Goal: Task Accomplishment & Management: Manage account settings

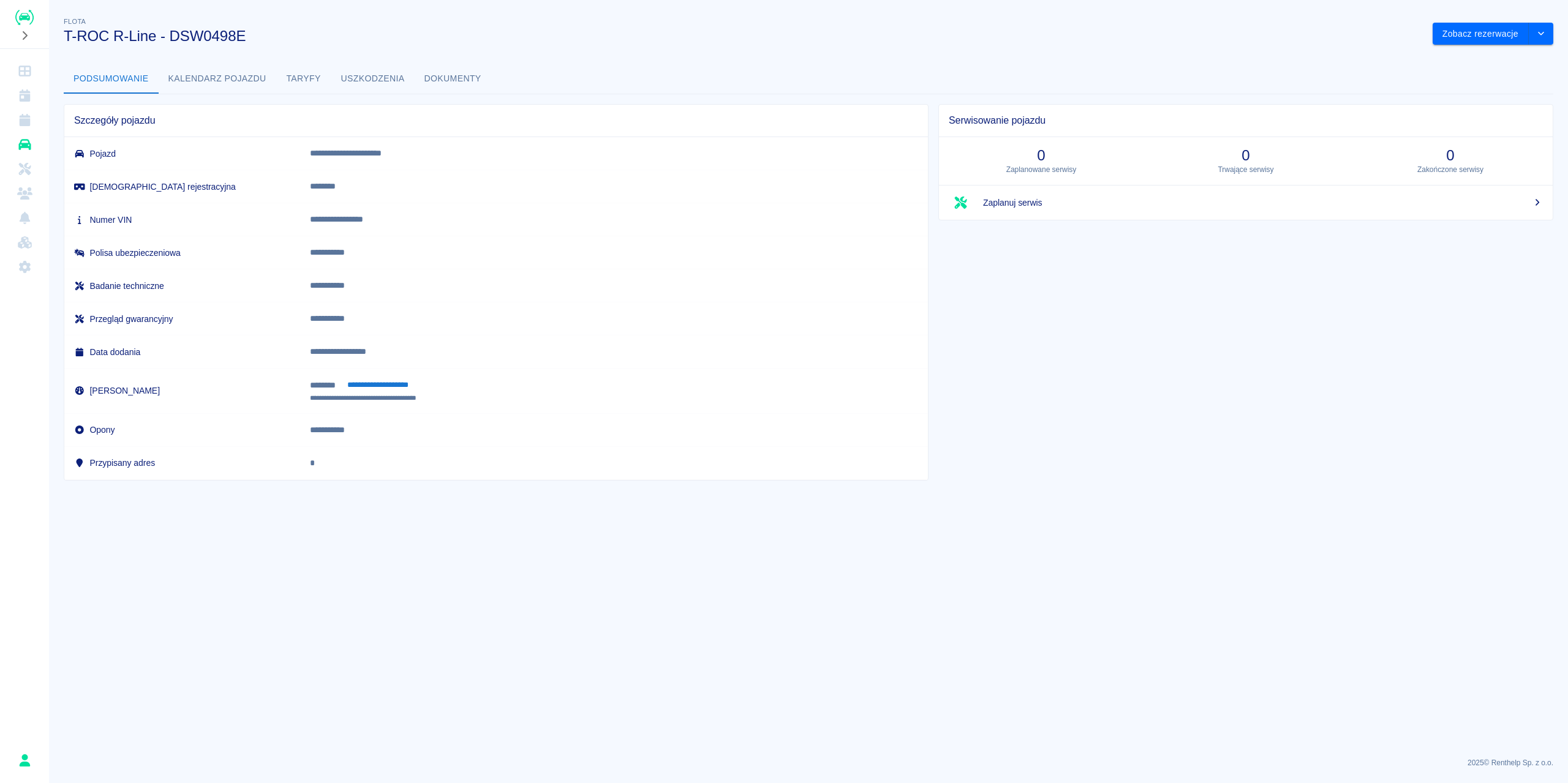
click at [300, 275] on td "Badanie techniczne" at bounding box center [182, 286] width 236 height 33
click at [247, 84] on button "Kalendarz pojazdu" at bounding box center [217, 79] width 118 height 30
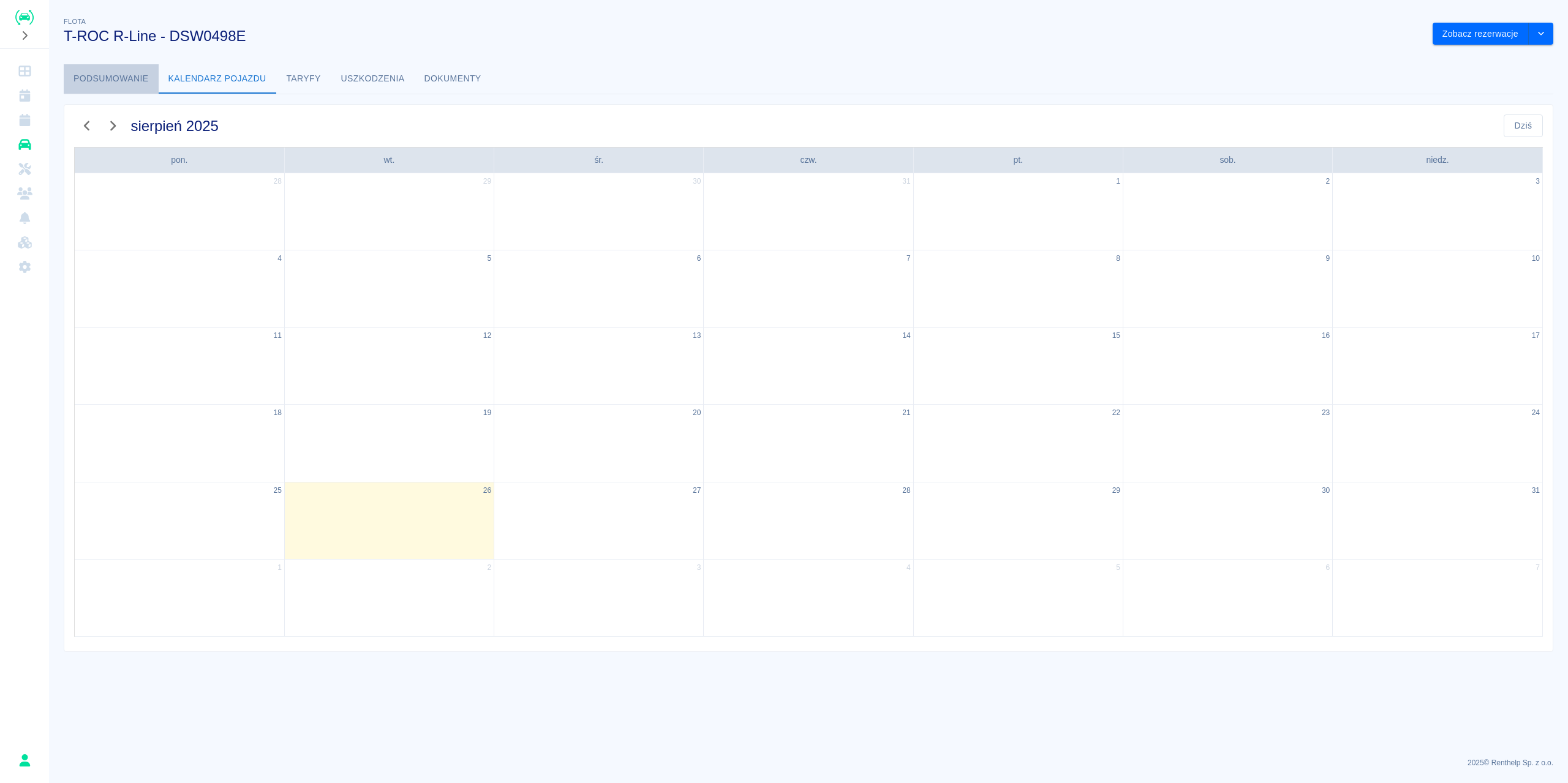
click at [139, 79] on button "Podsumowanie" at bounding box center [111, 79] width 95 height 30
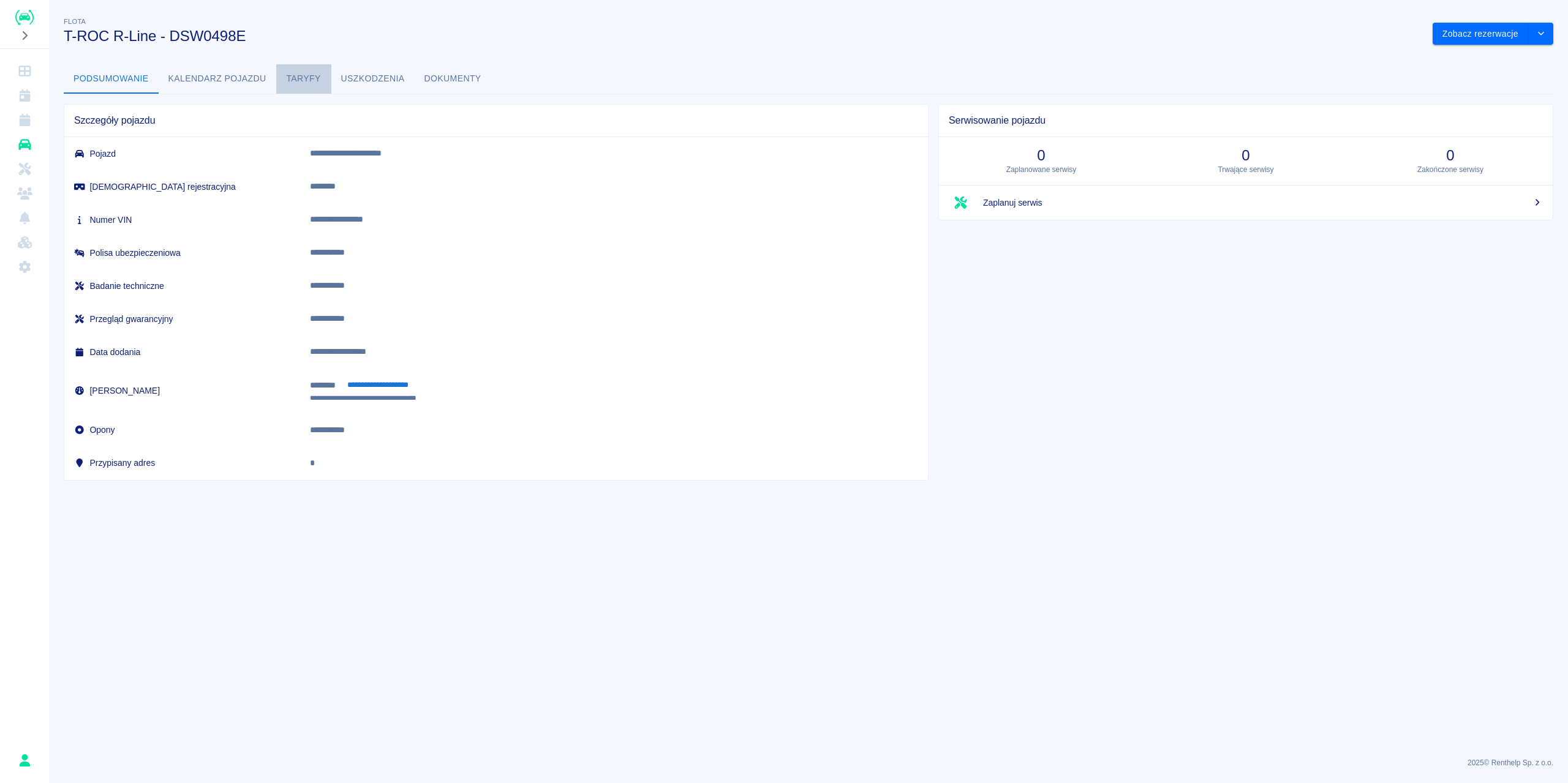
click at [310, 83] on button "Taryfy" at bounding box center [304, 79] width 55 height 30
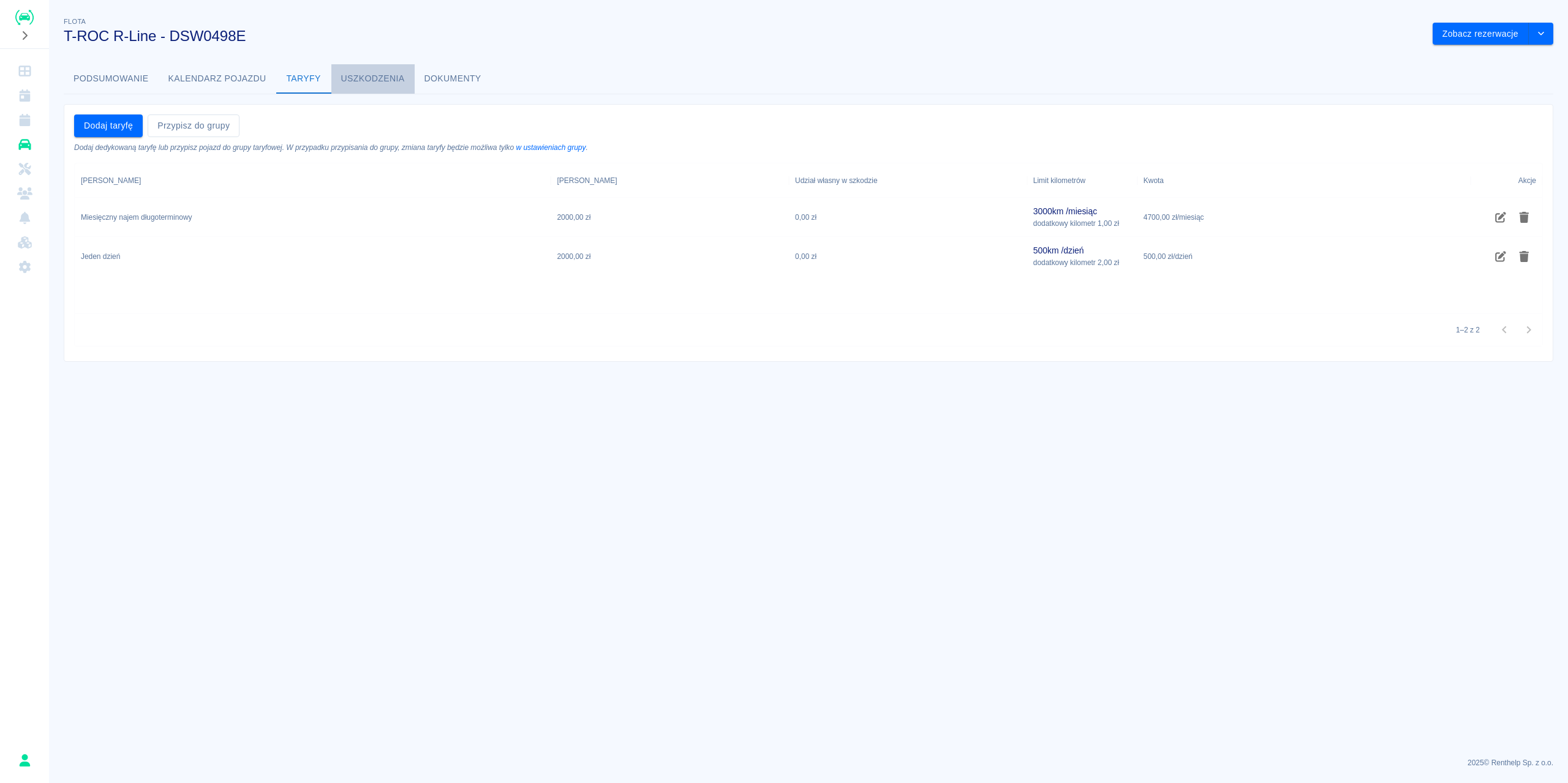
click at [367, 84] on button "Uszkodzenia" at bounding box center [373, 79] width 83 height 30
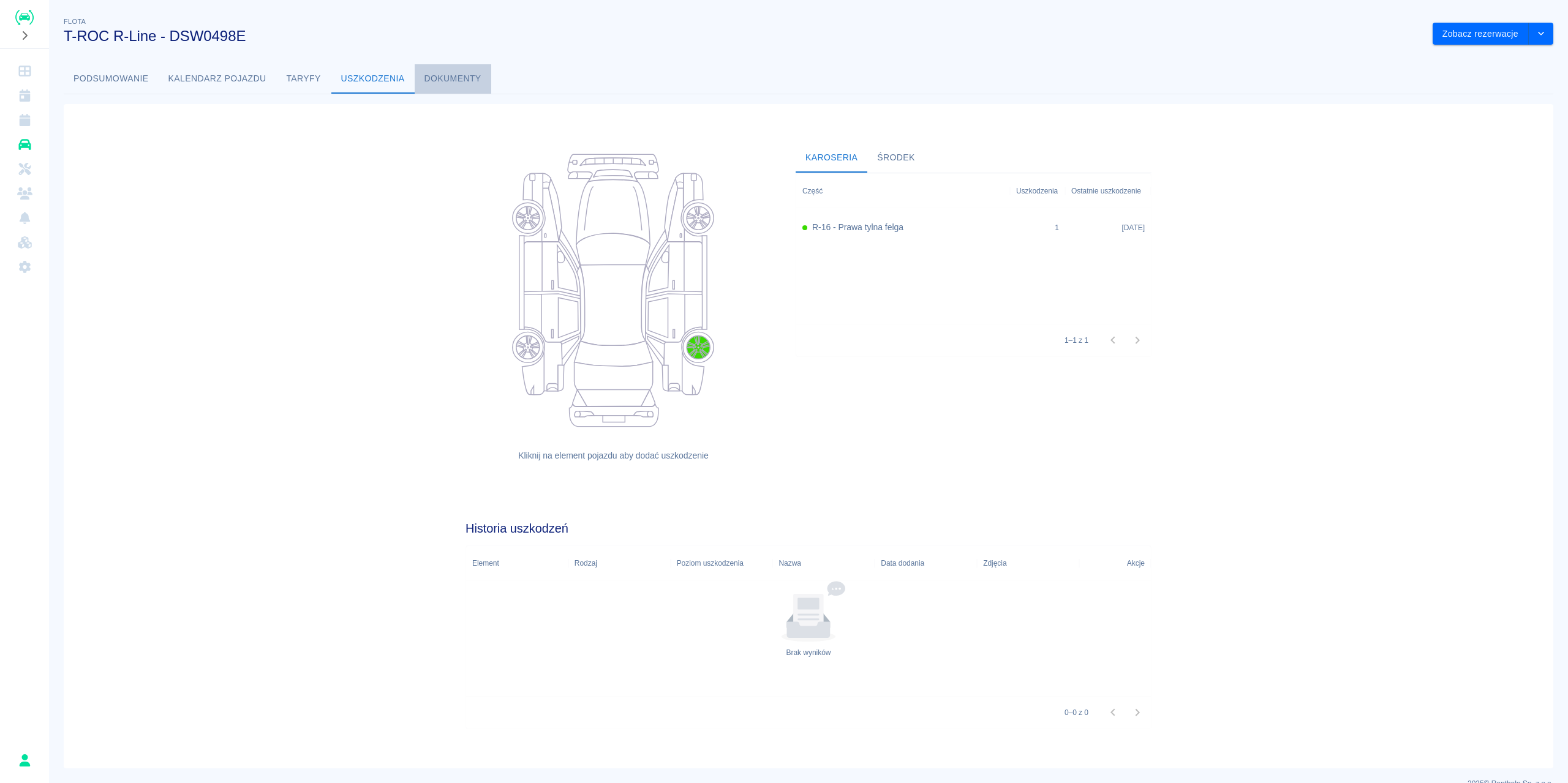
click at [459, 80] on button "Dokumenty" at bounding box center [452, 79] width 77 height 30
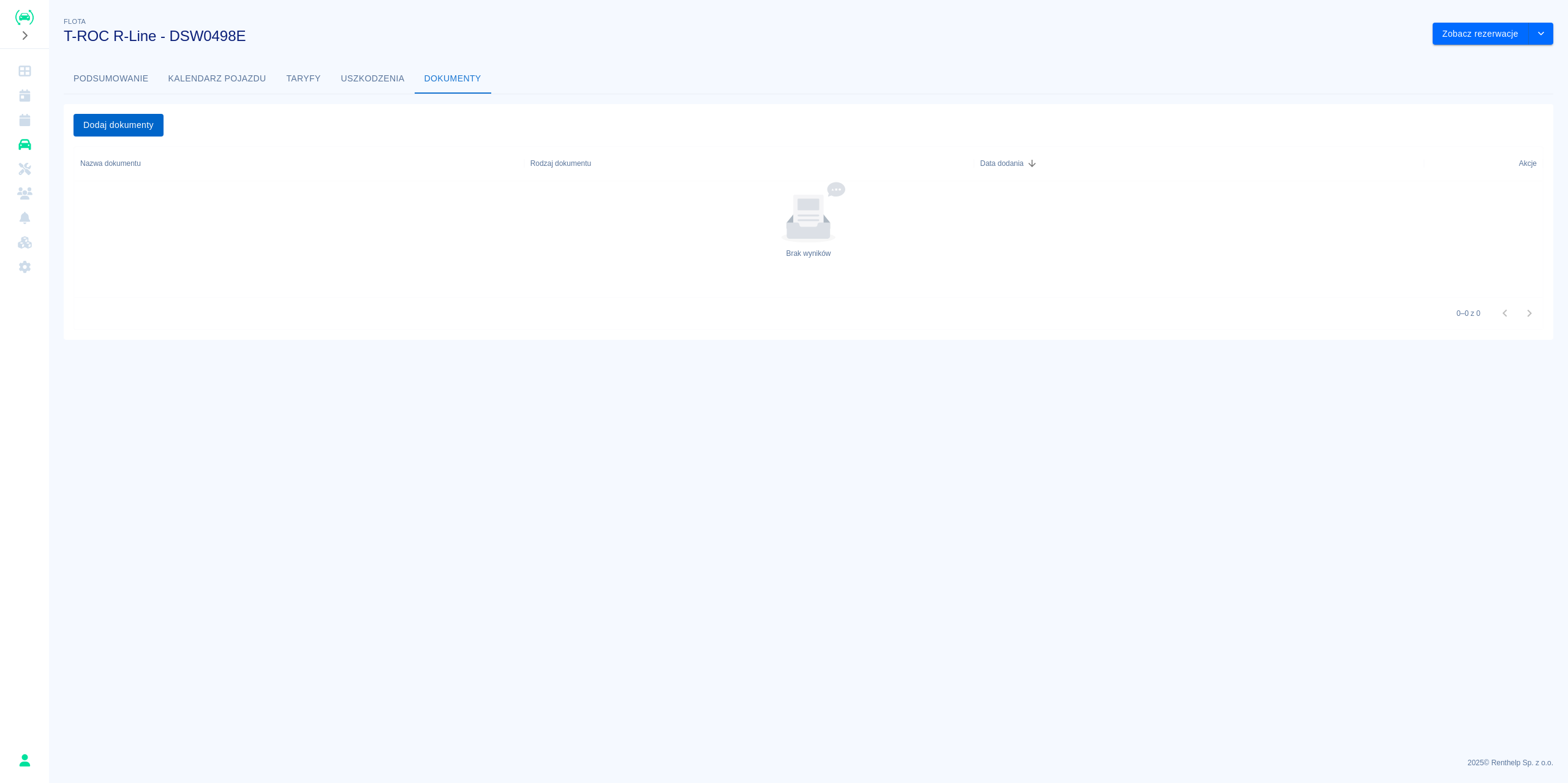
click at [112, 123] on button "Dodaj dokumenty" at bounding box center [119, 125] width 90 height 23
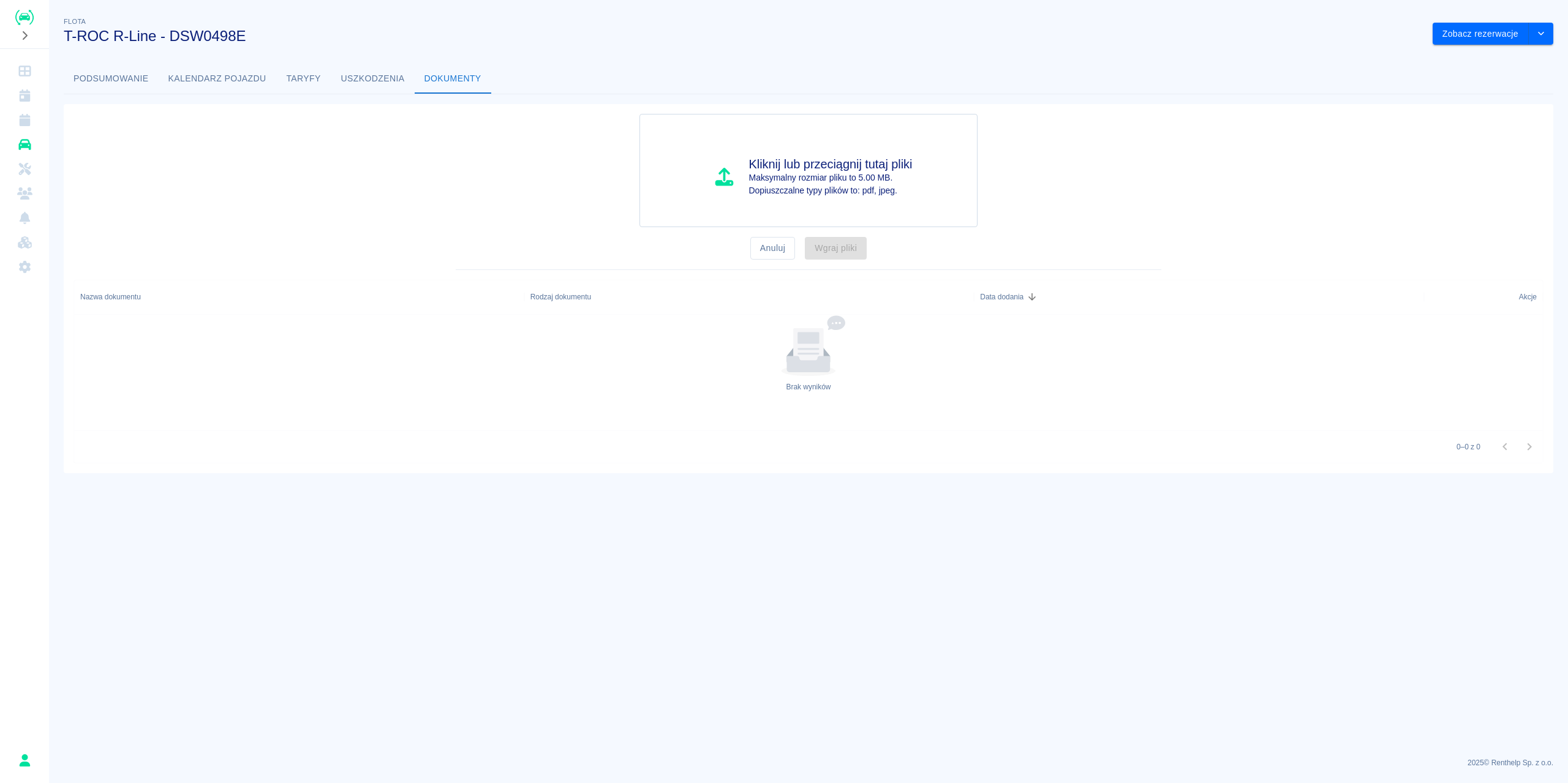
click at [125, 81] on button "Podsumowanie" at bounding box center [111, 79] width 95 height 30
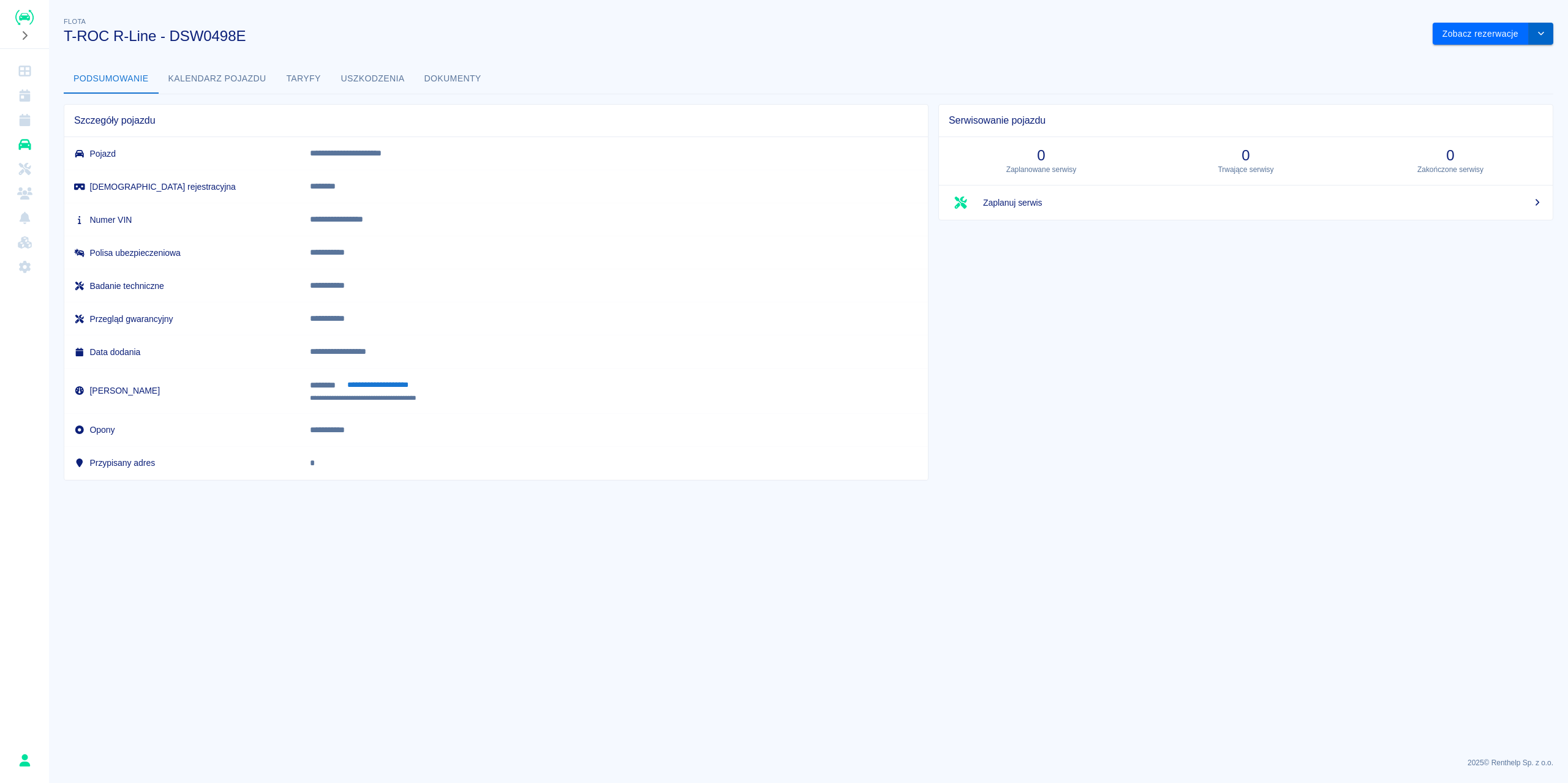
click at [1542, 35] on icon "drop-down" at bounding box center [1541, 34] width 10 height 8
click at [1502, 58] on li "Zaktualizuj dane pojazdu" at bounding box center [1493, 59] width 114 height 20
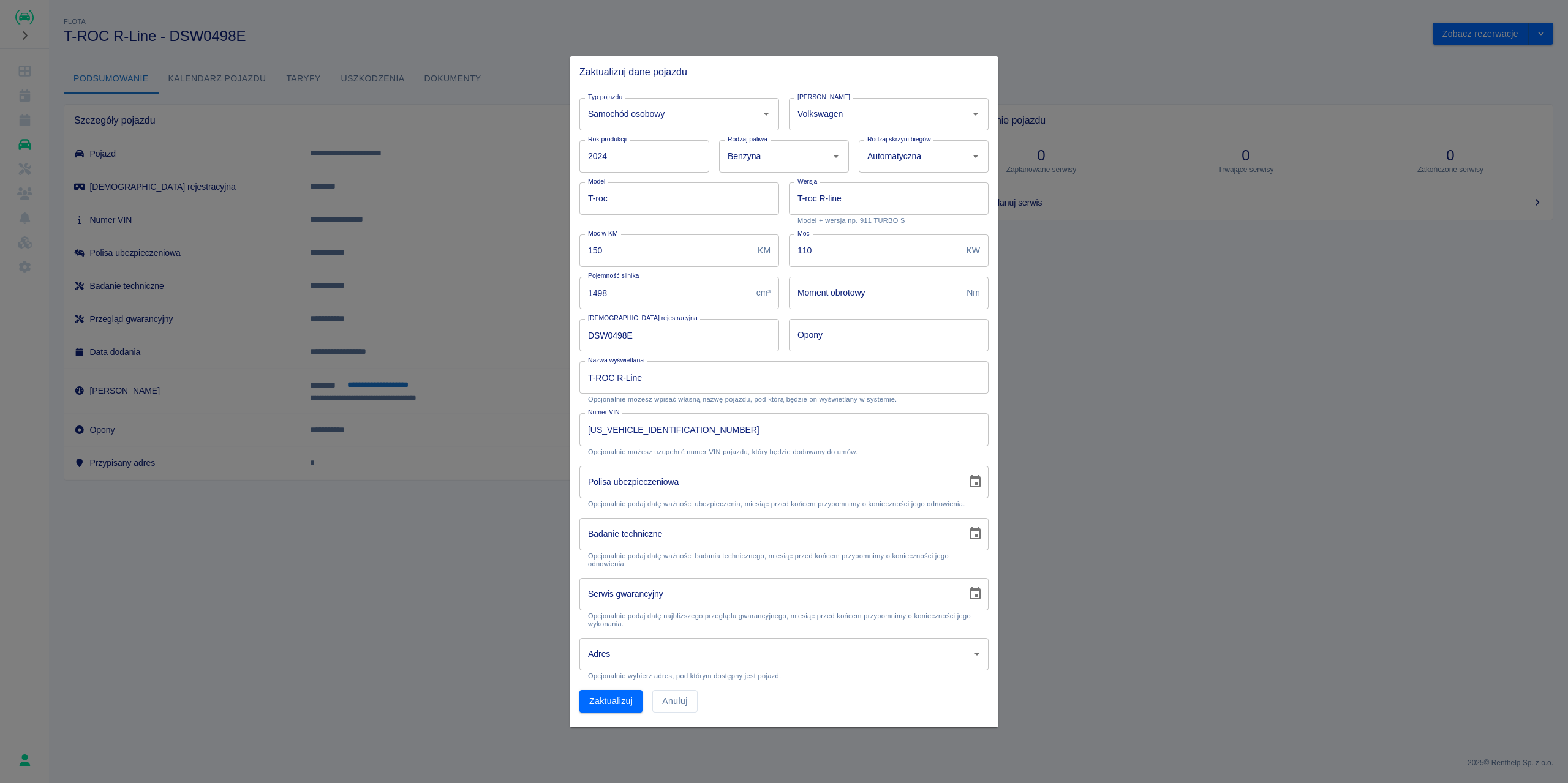
type input "DD-MM-YYYY"
click at [663, 491] on input "DD-MM-YYYY" at bounding box center [768, 482] width 379 height 32
click at [679, 480] on input "DD-MM-YYYY" at bounding box center [768, 482] width 379 height 32
type input "DD-MM-YYYY"
click at [681, 534] on input "DD-MM-YYYY" at bounding box center [768, 533] width 379 height 32
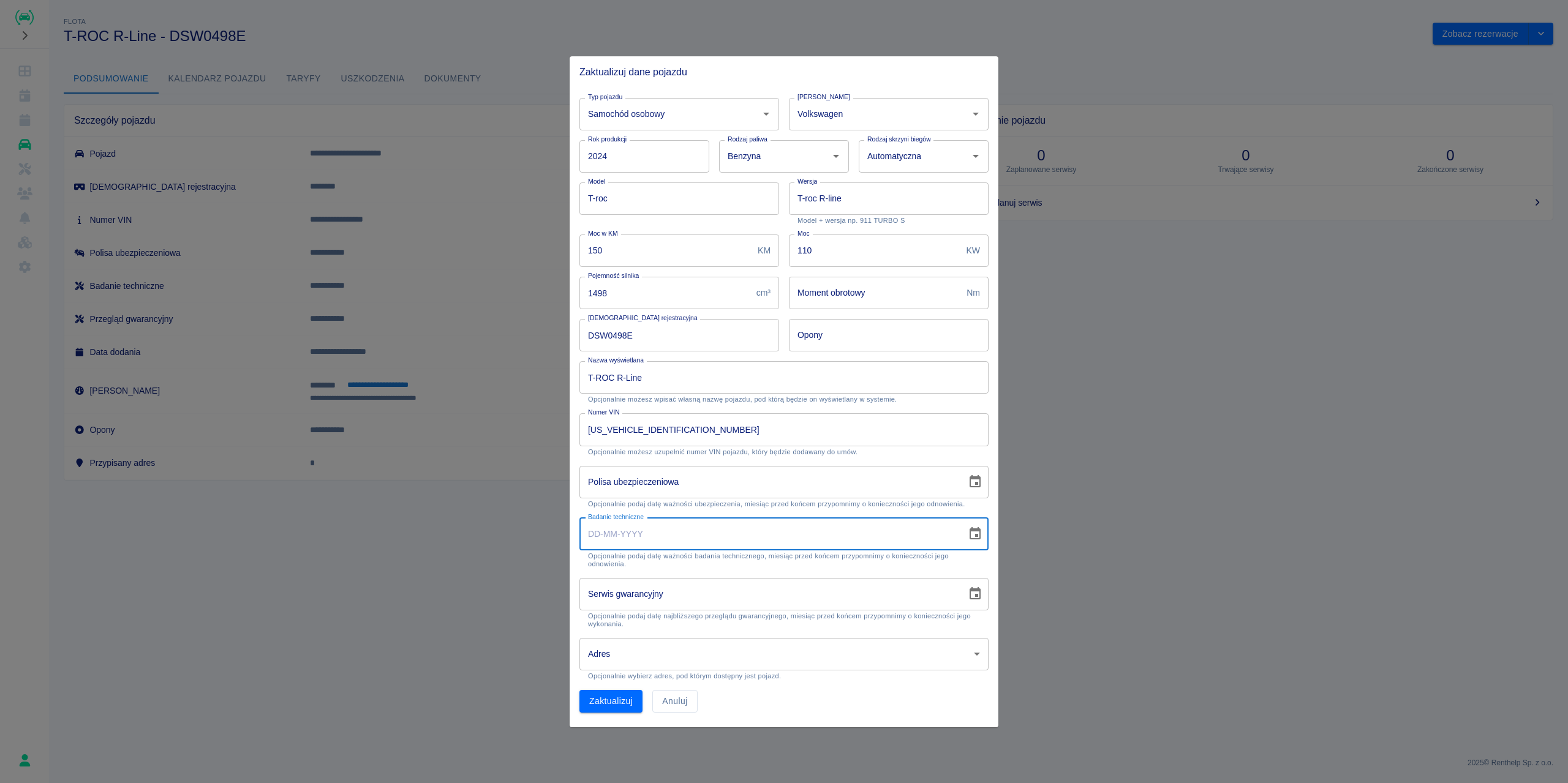
type input "DD-MM-YYYY"
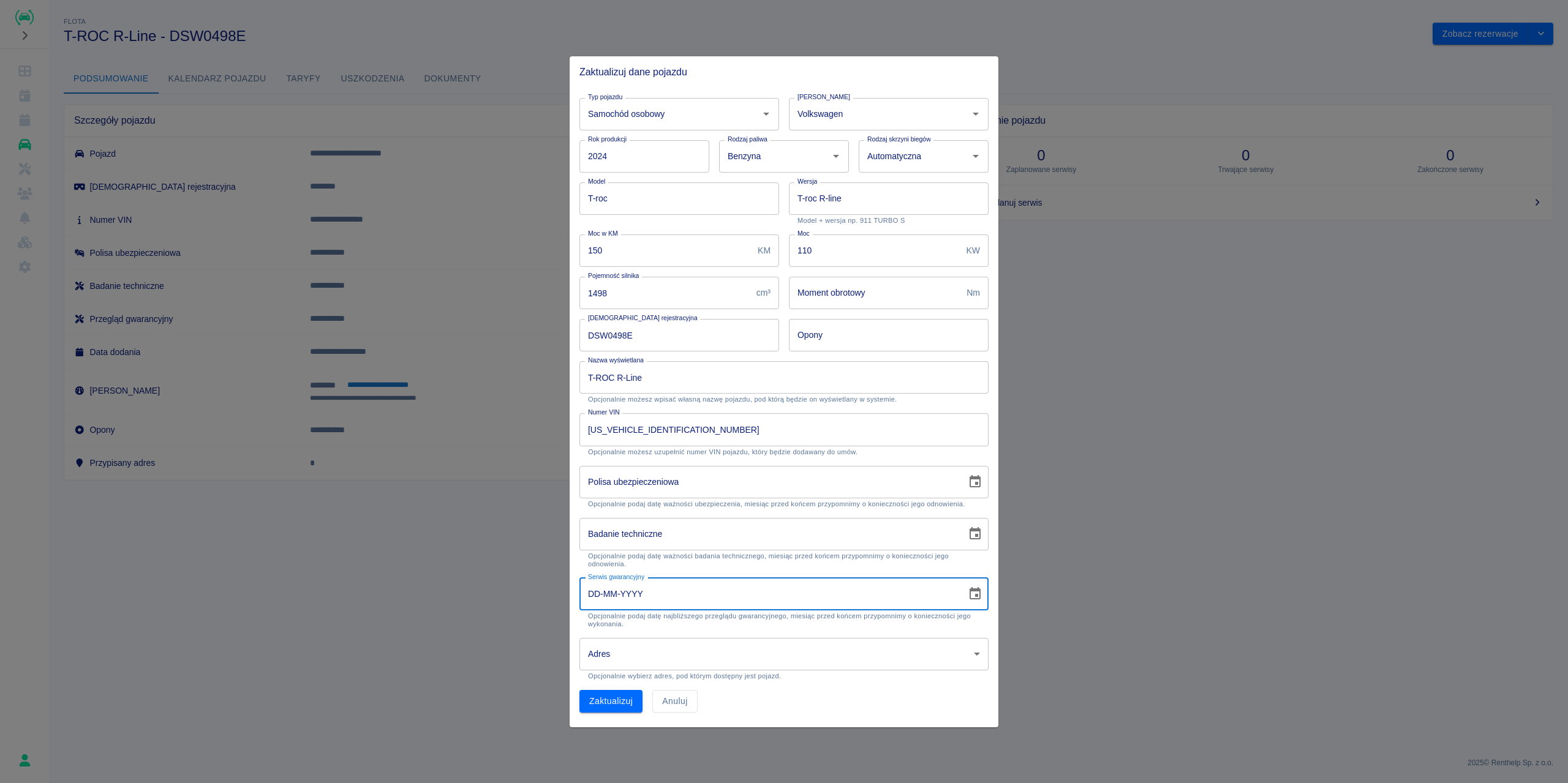
click at [670, 602] on input "DD-MM-YYYY" at bounding box center [768, 593] width 379 height 32
click at [654, 649] on body "**********" at bounding box center [784, 392] width 1568 height 783
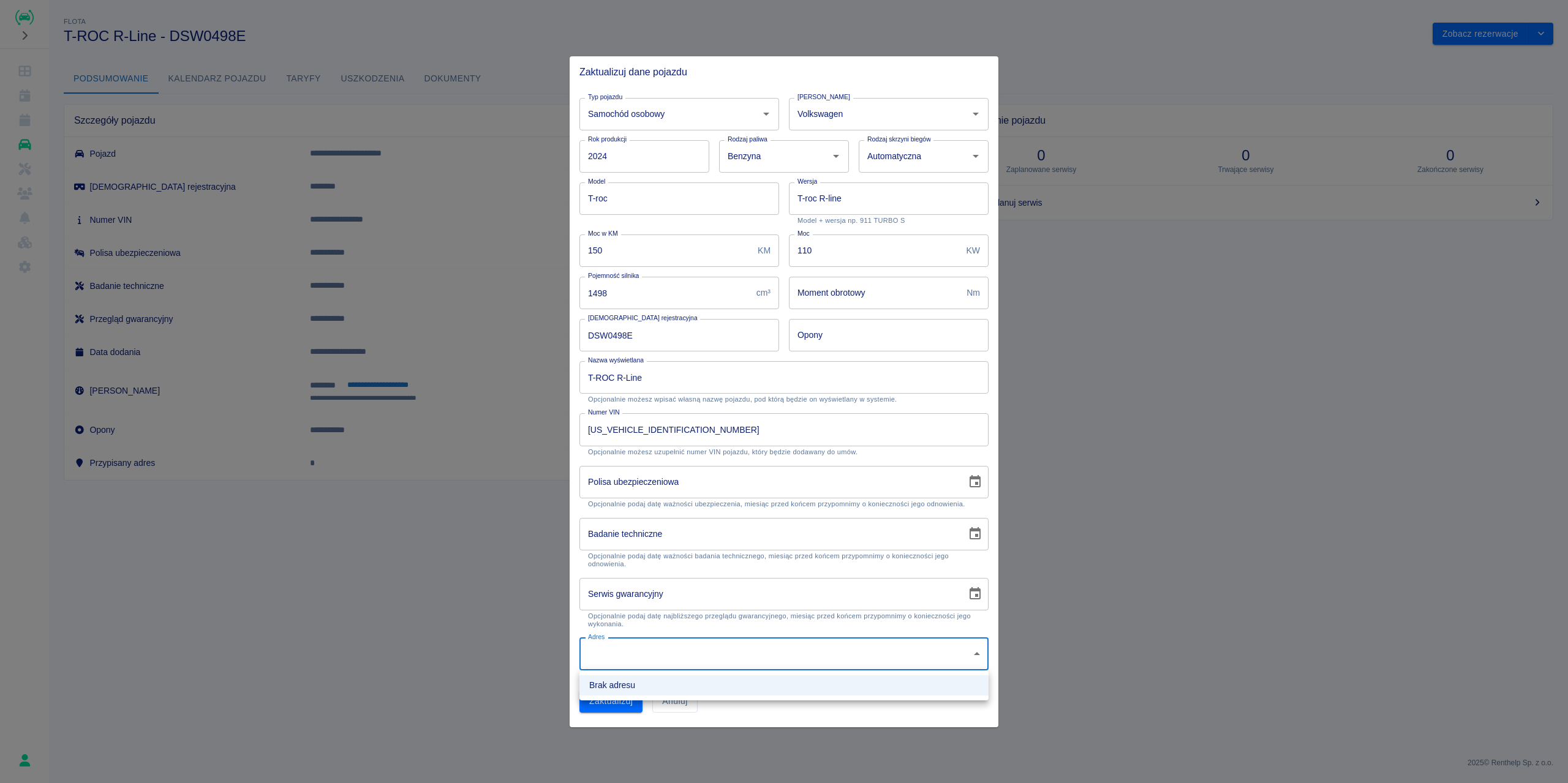
click at [648, 644] on div at bounding box center [784, 392] width 1568 height 783
click at [1076, 203] on div at bounding box center [784, 392] width 1568 height 783
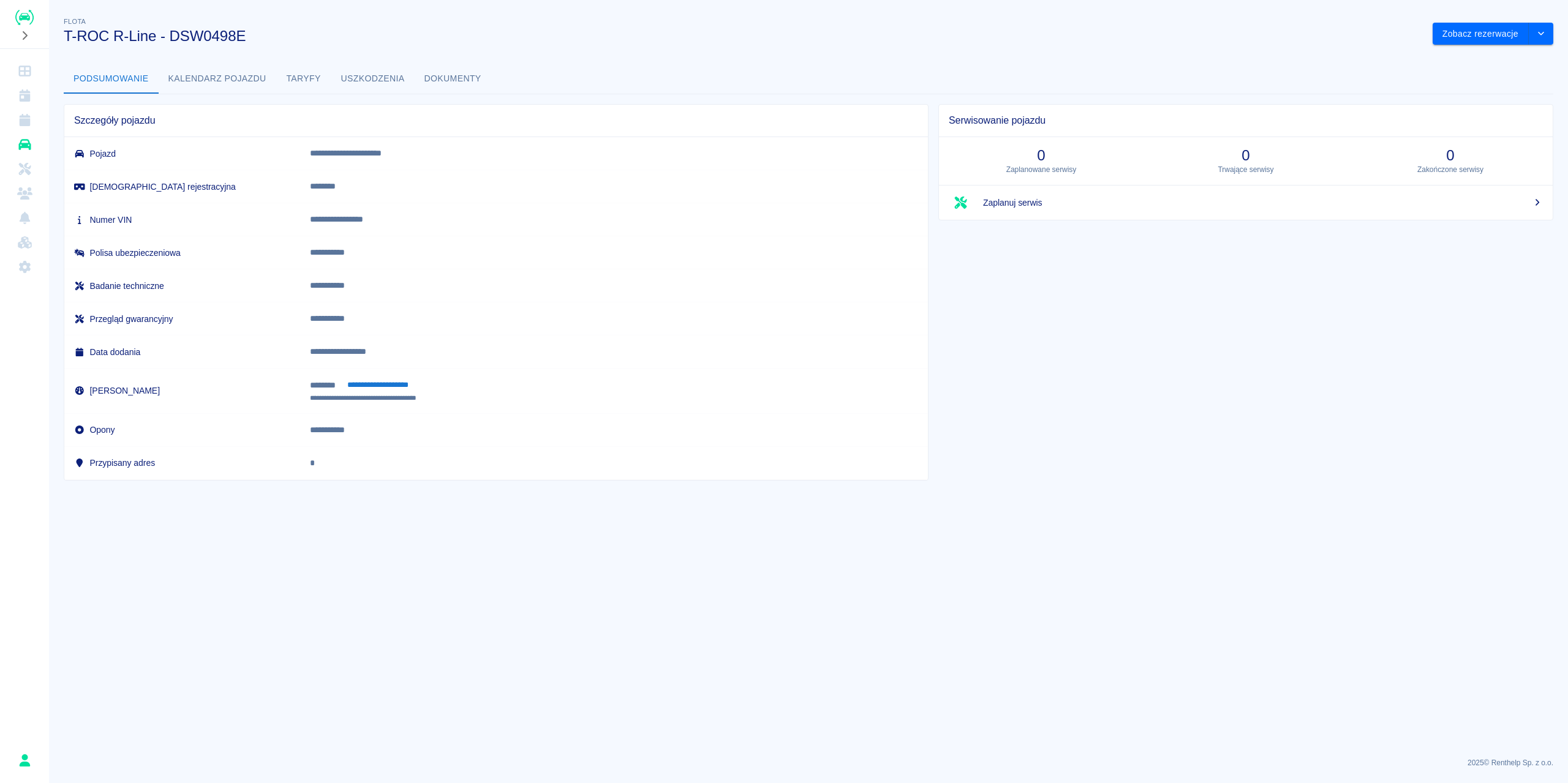
click at [256, 79] on button "Kalendarz pojazdu" at bounding box center [217, 79] width 118 height 30
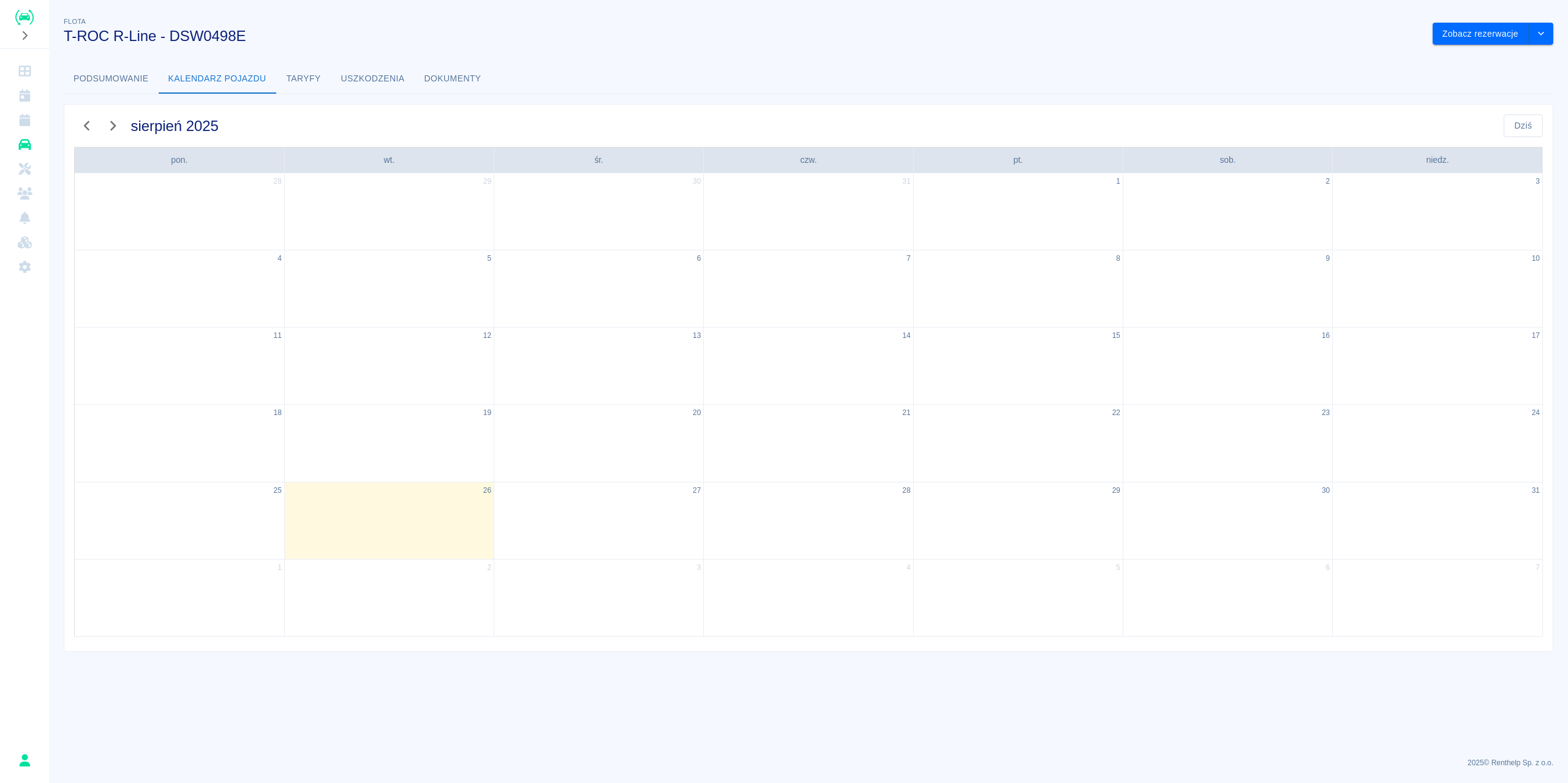
click at [307, 76] on button "Taryfy" at bounding box center [304, 79] width 55 height 30
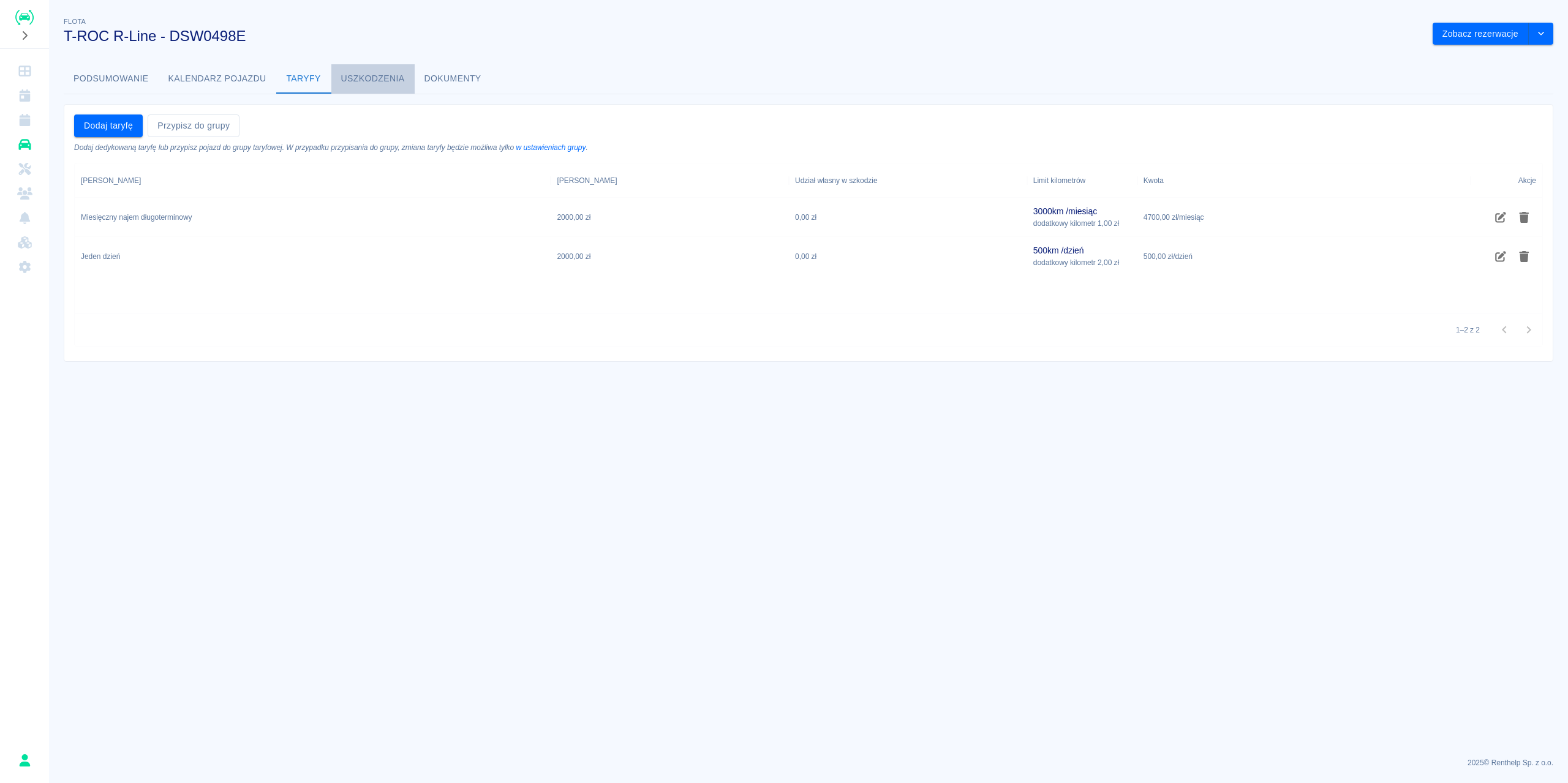
click at [360, 77] on button "Uszkodzenia" at bounding box center [373, 79] width 83 height 30
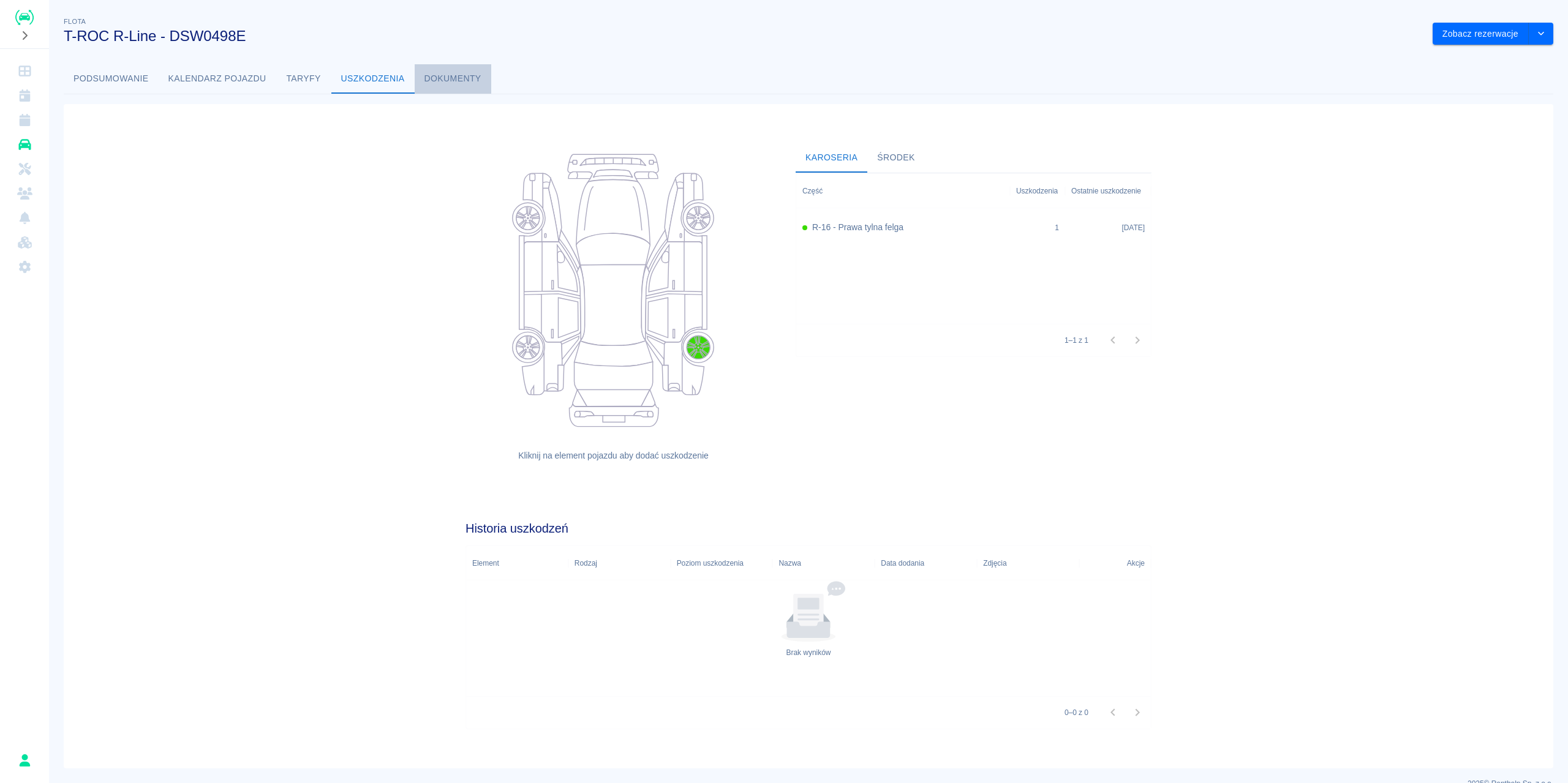
click at [452, 81] on button "Dokumenty" at bounding box center [452, 79] width 77 height 30
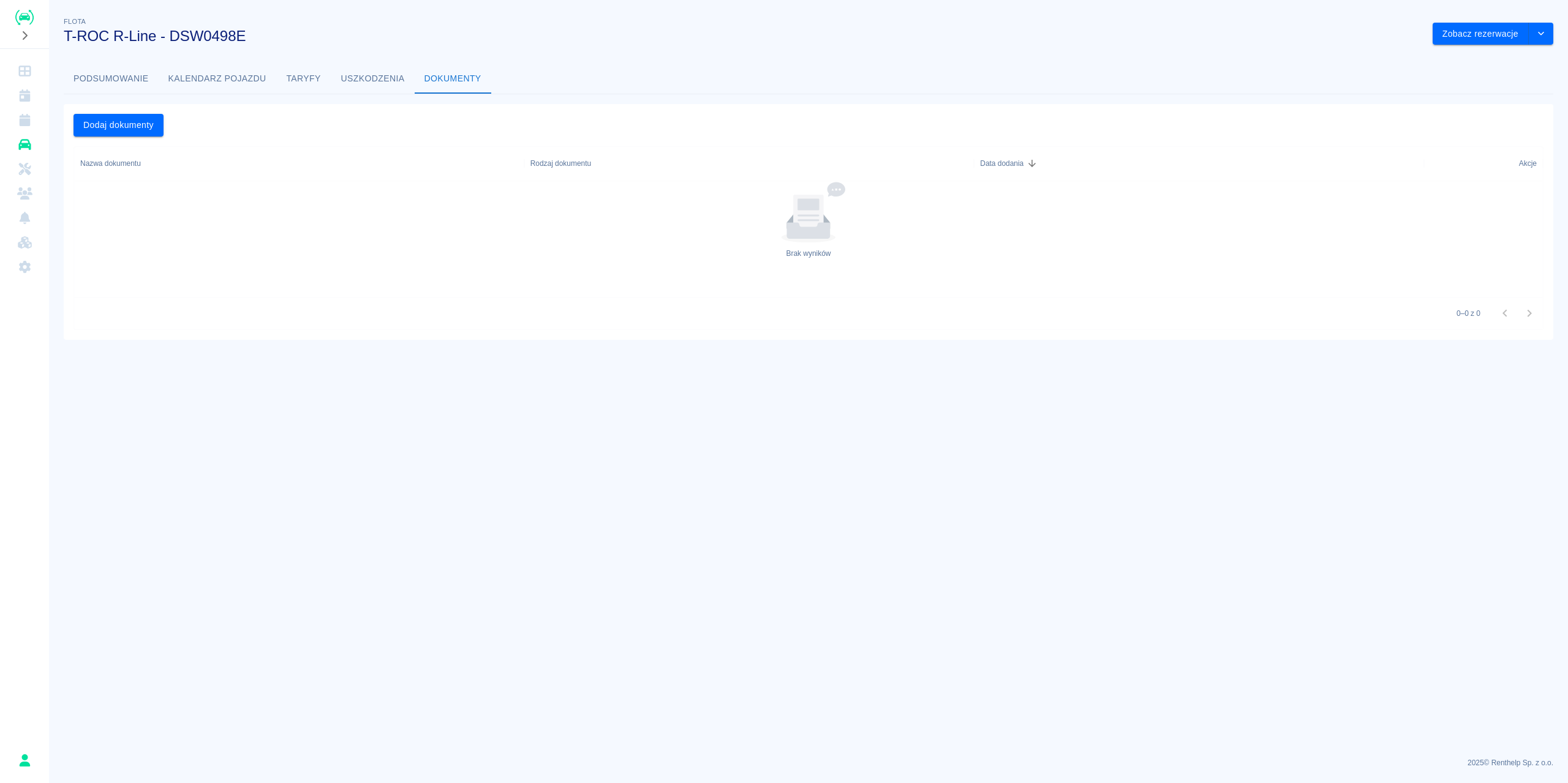
click at [144, 81] on button "Podsumowanie" at bounding box center [111, 79] width 95 height 30
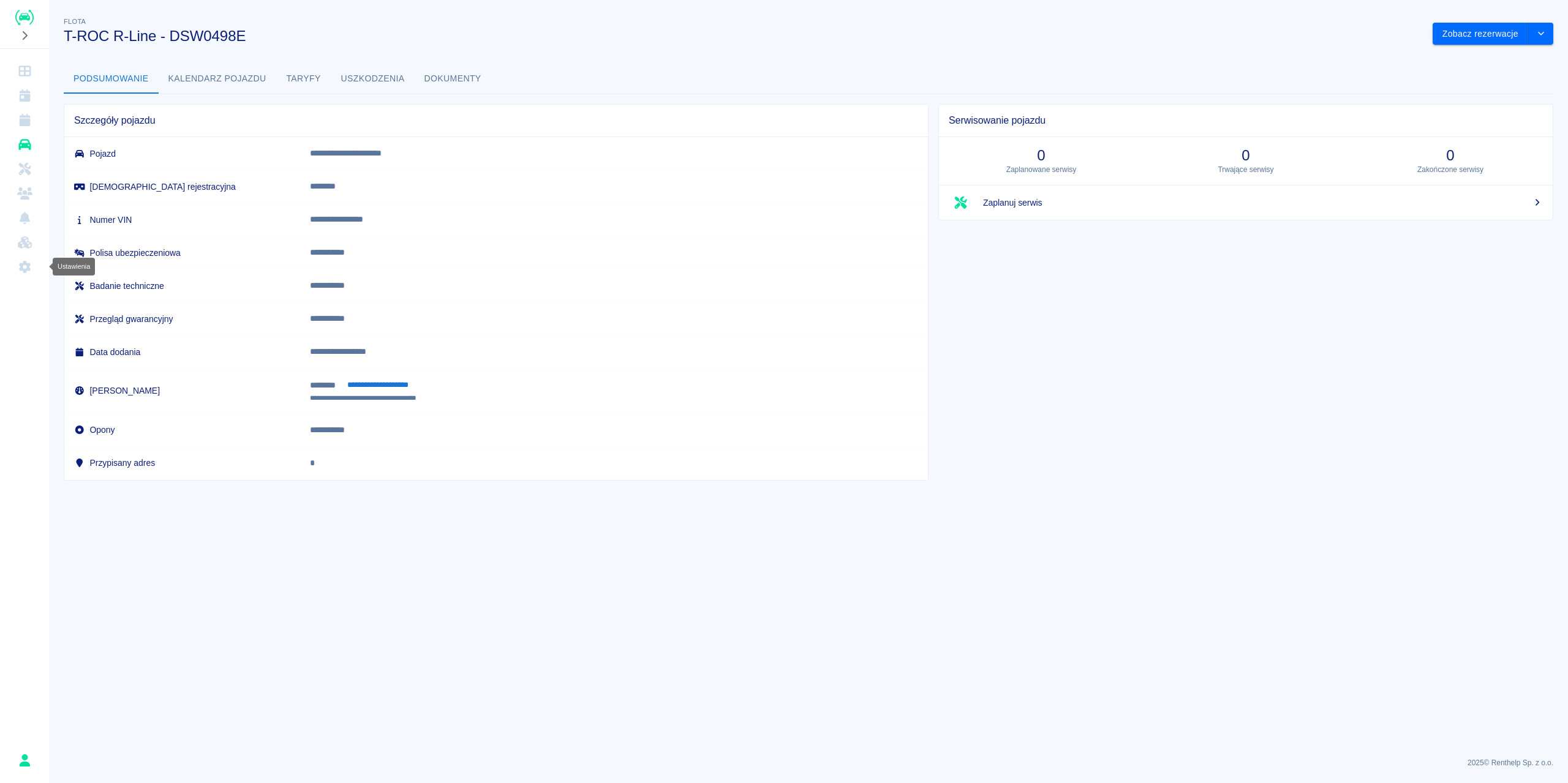
click at [21, 265] on icon "Ustawienia" at bounding box center [25, 267] width 12 height 12
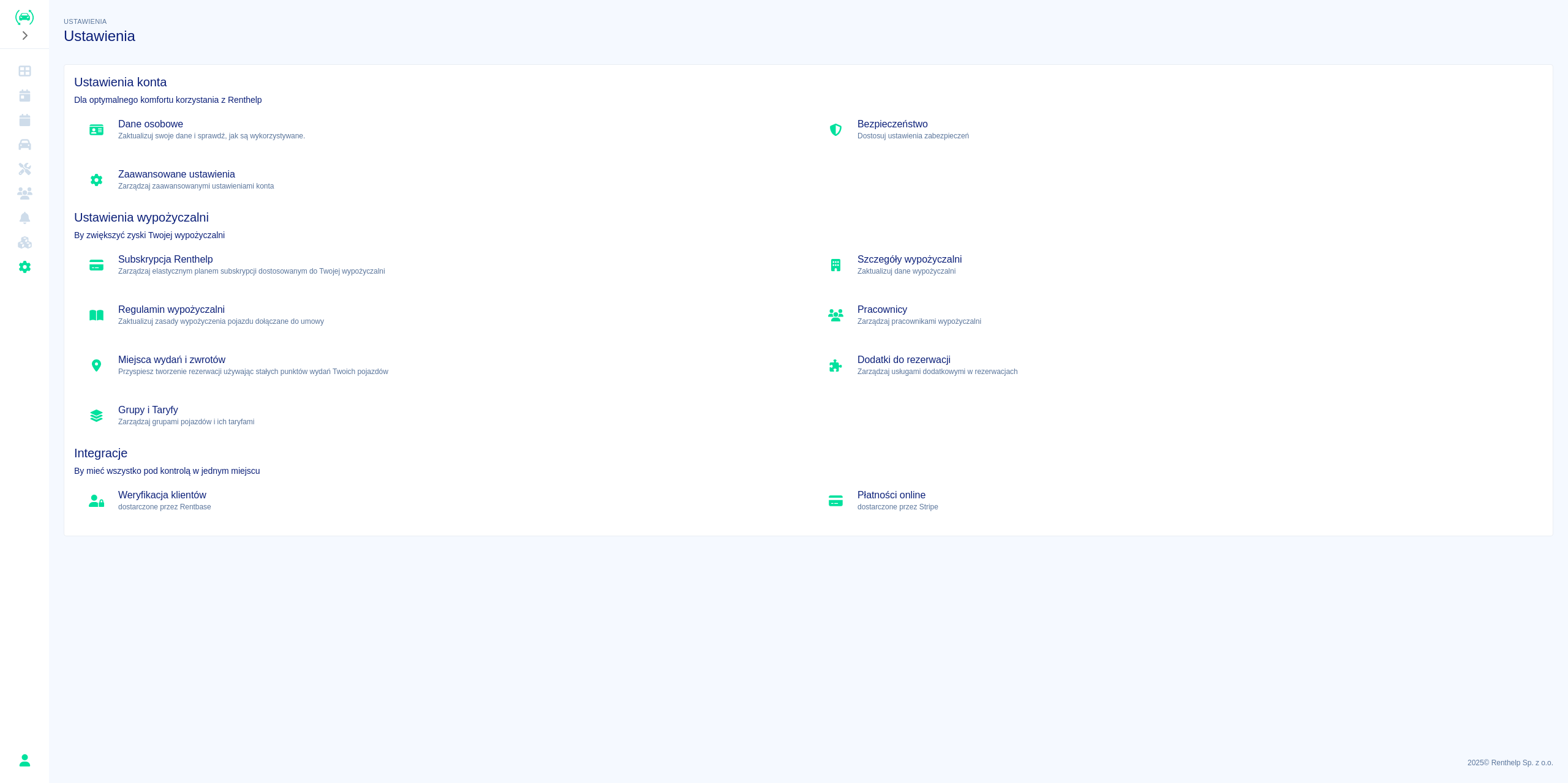
click at [914, 501] on p "dostarczone przez Stripe" at bounding box center [1196, 507] width 676 height 11
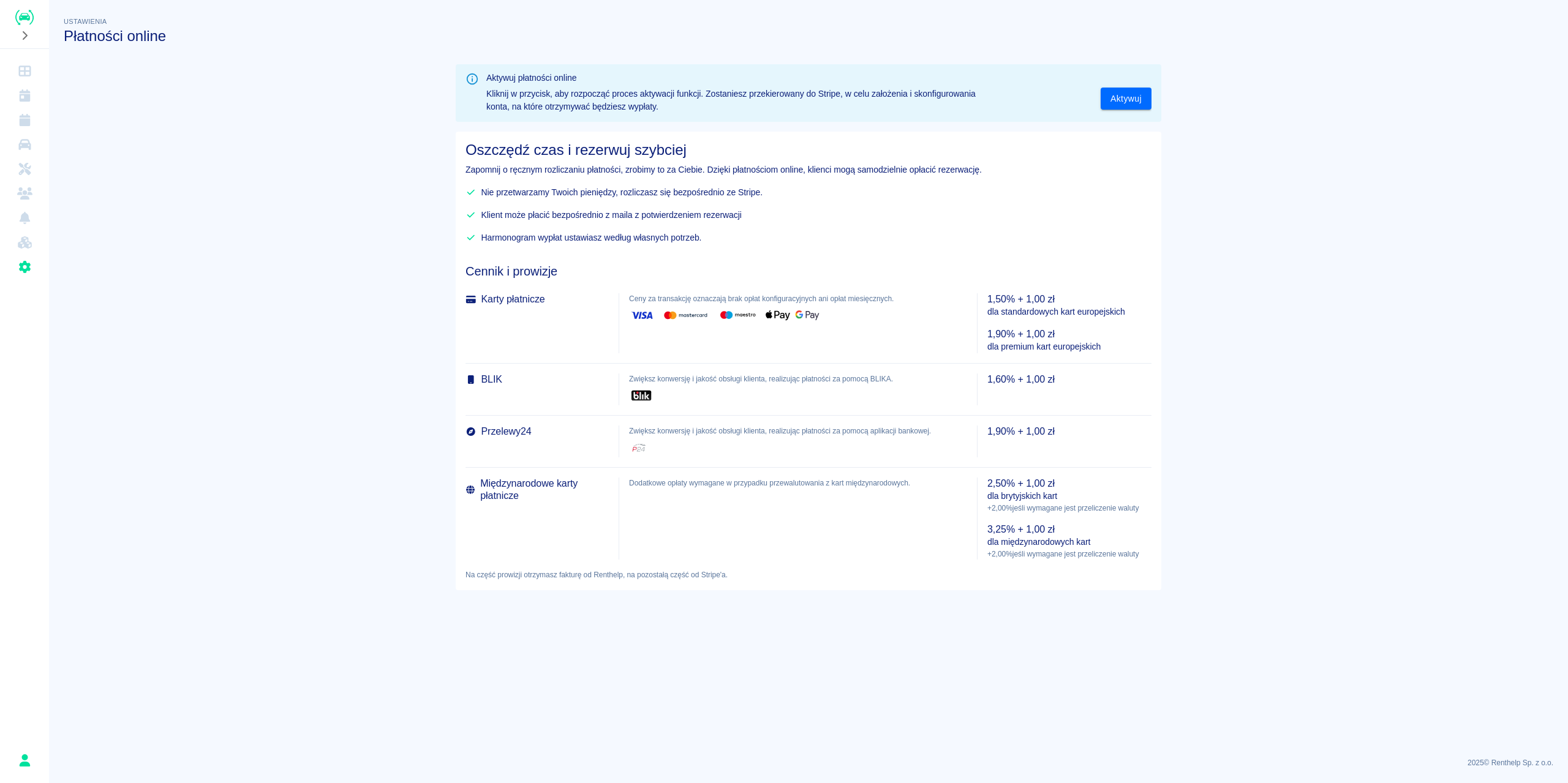
click at [23, 142] on icon "Flota" at bounding box center [25, 145] width 15 height 12
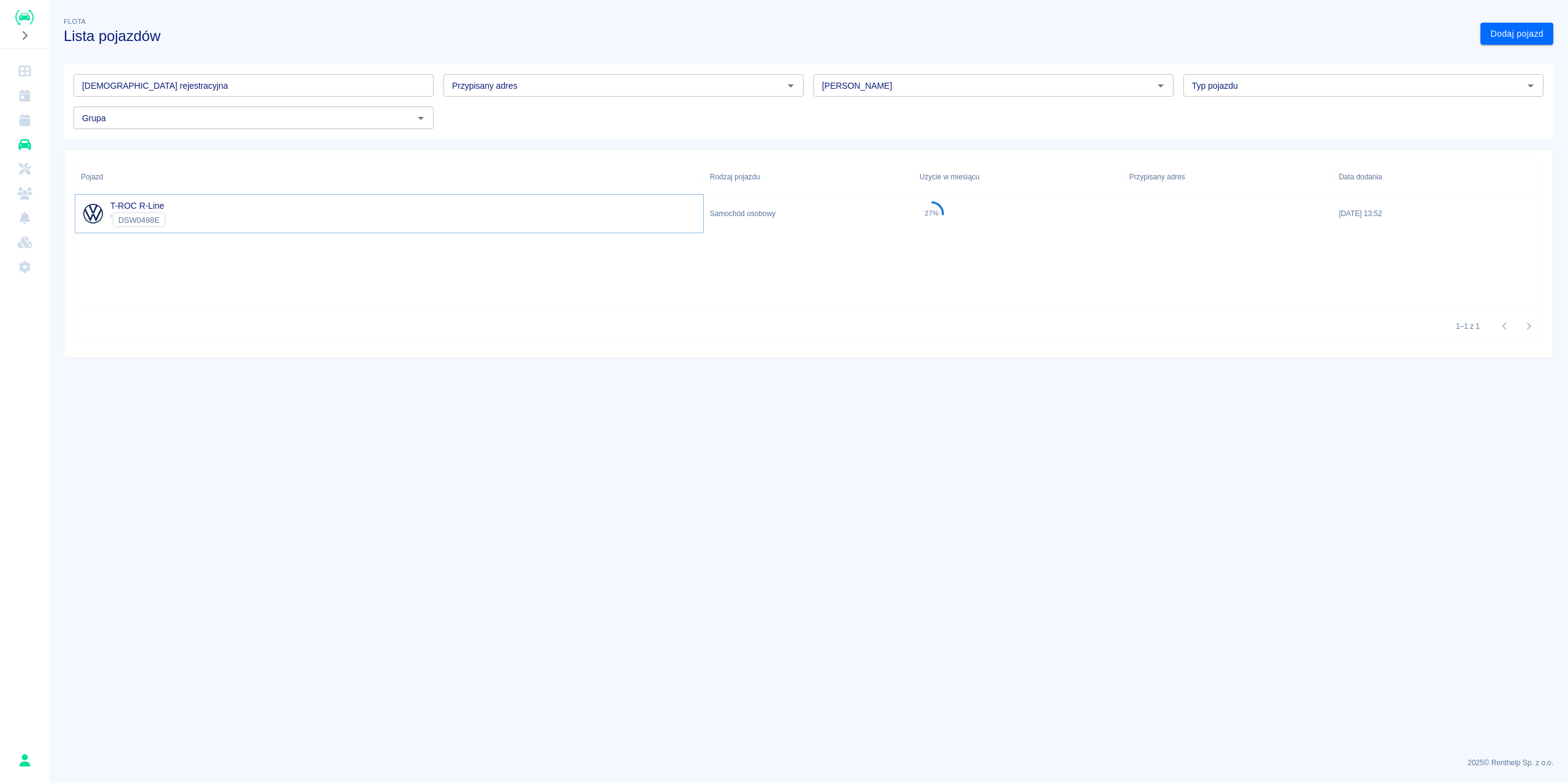
click at [157, 211] on link "T-ROC R-Line" at bounding box center [137, 205] width 54 height 10
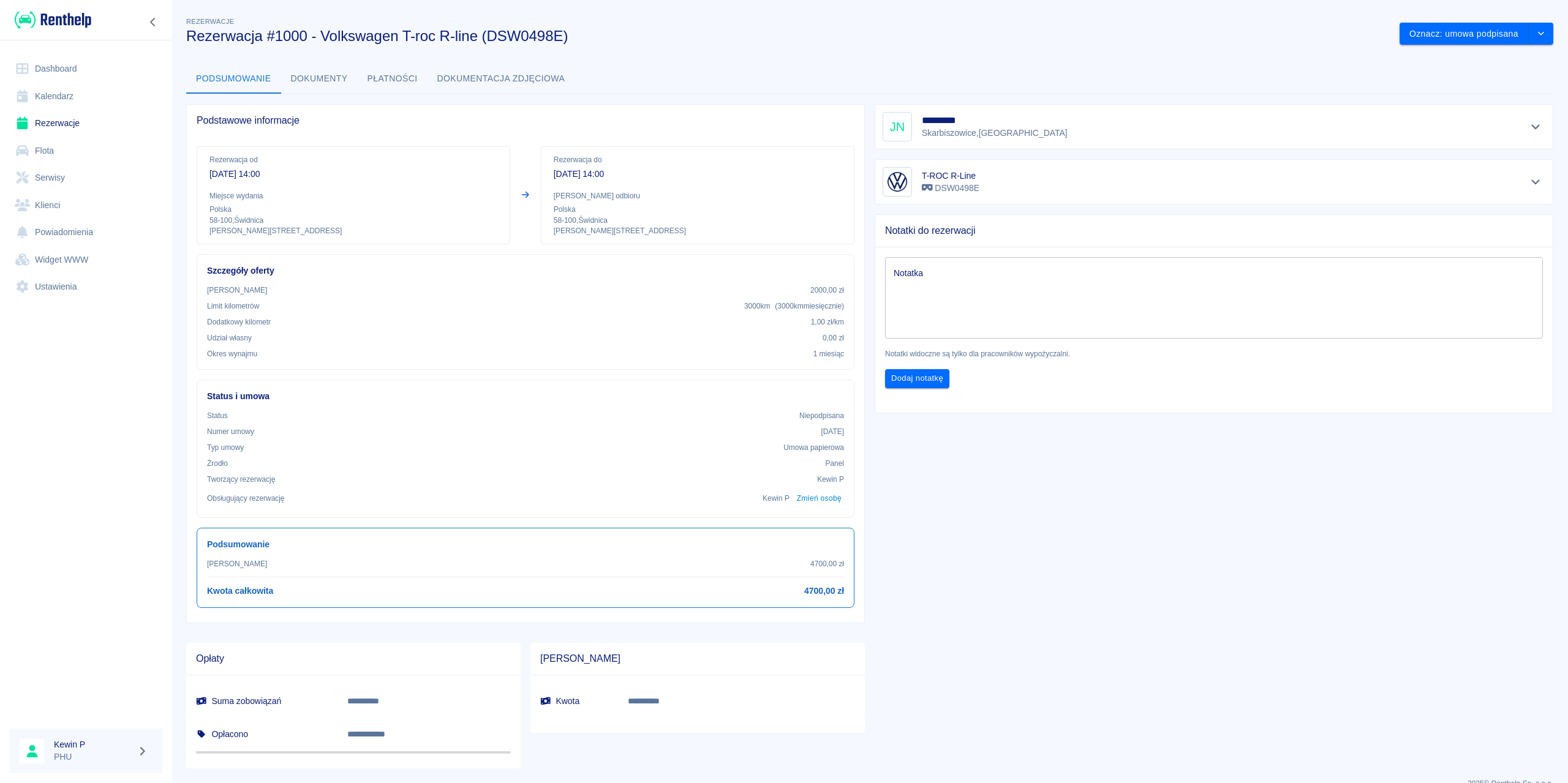
scroll to position [21, 0]
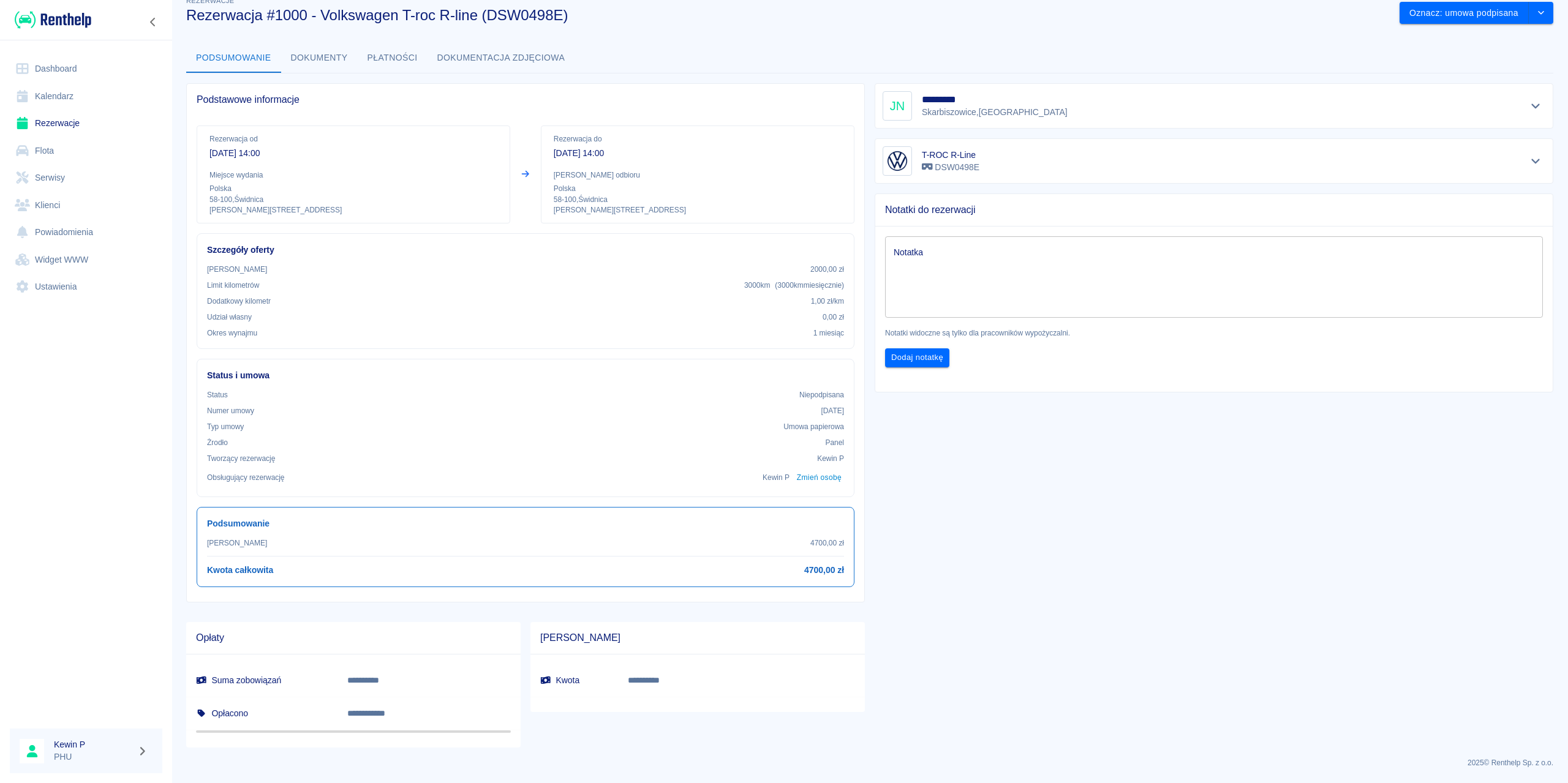
drag, startPoint x: 66, startPoint y: 146, endPoint x: 77, endPoint y: 145, distance: 11.0
click at [66, 145] on link "Flota" at bounding box center [86, 151] width 152 height 28
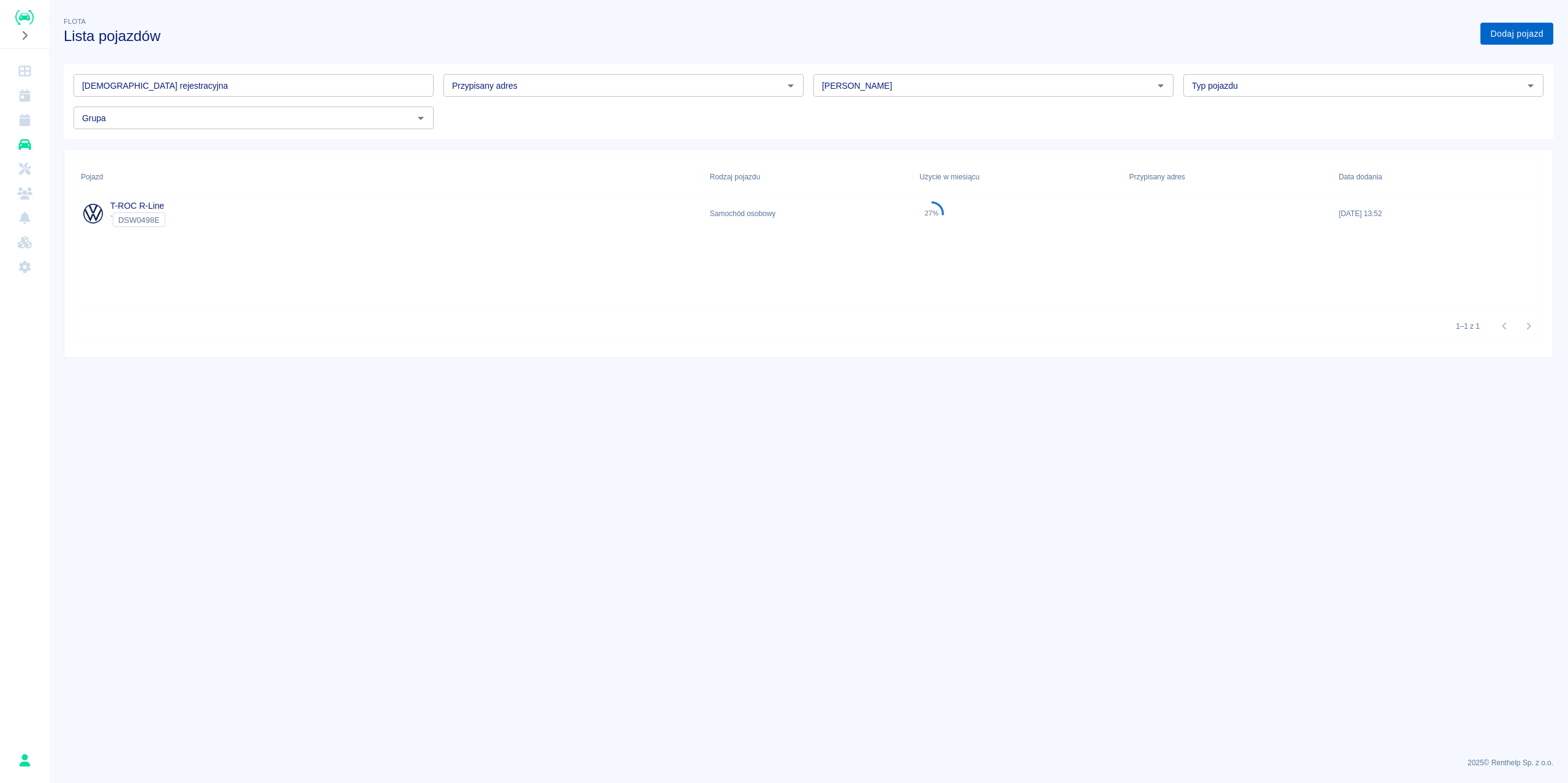
click at [1510, 31] on link "Dodaj pojazd" at bounding box center [1517, 34] width 73 height 23
